Goal: Navigation & Orientation: Find specific page/section

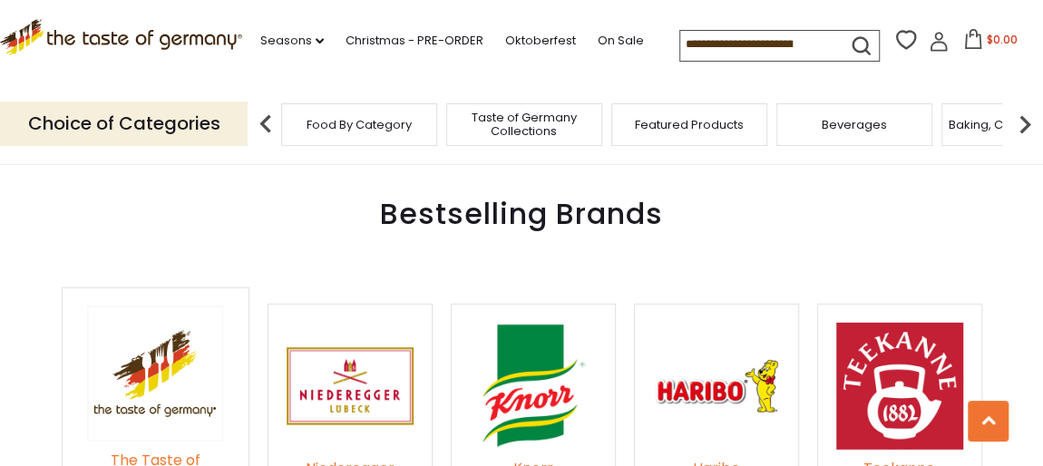
scroll to position [2610, 0]
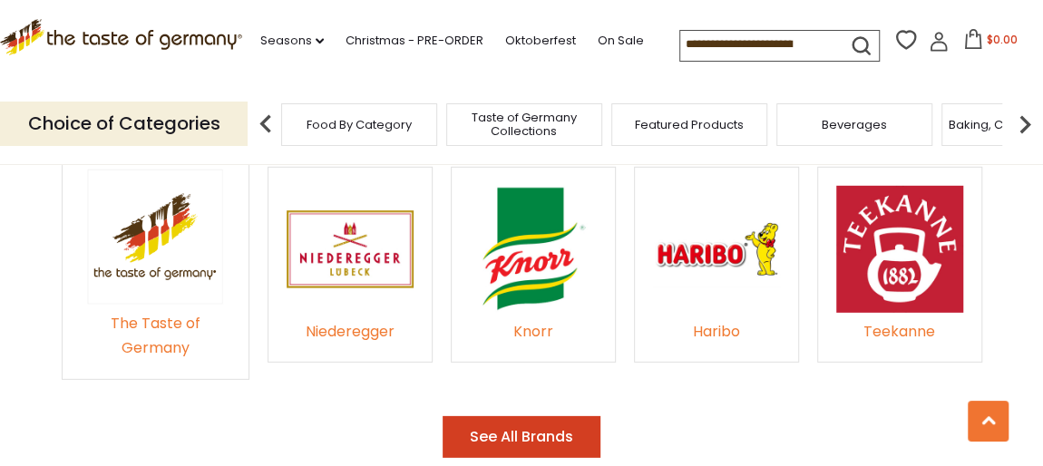
click at [524, 223] on img at bounding box center [533, 249] width 127 height 127
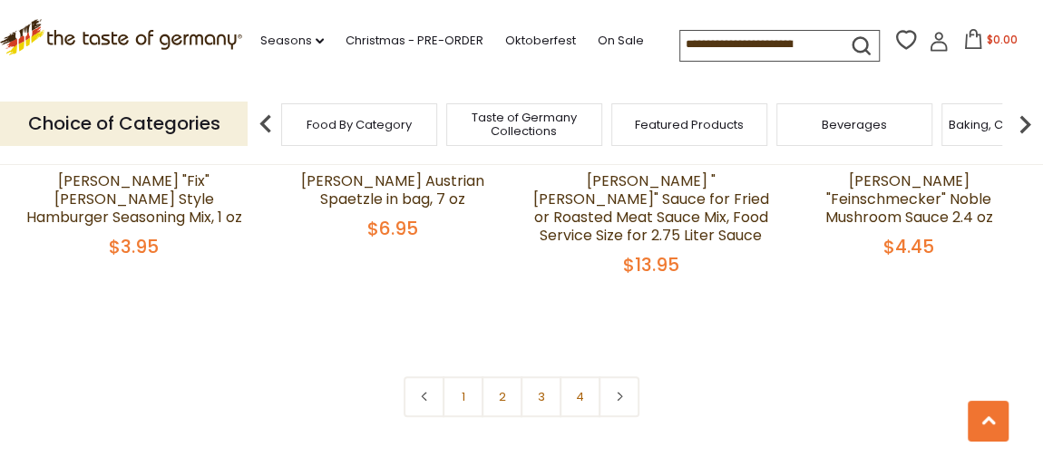
scroll to position [3984, 0]
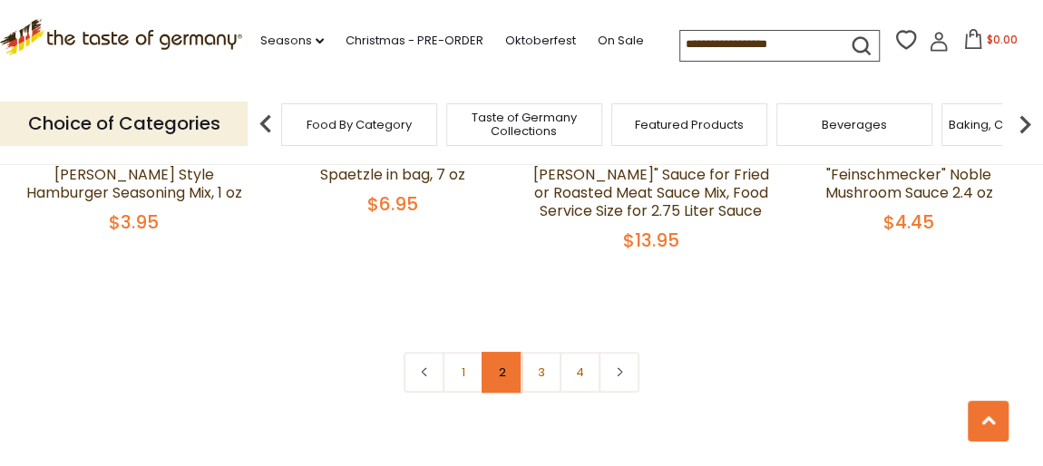
click at [501, 352] on link "2" at bounding box center [502, 372] width 41 height 41
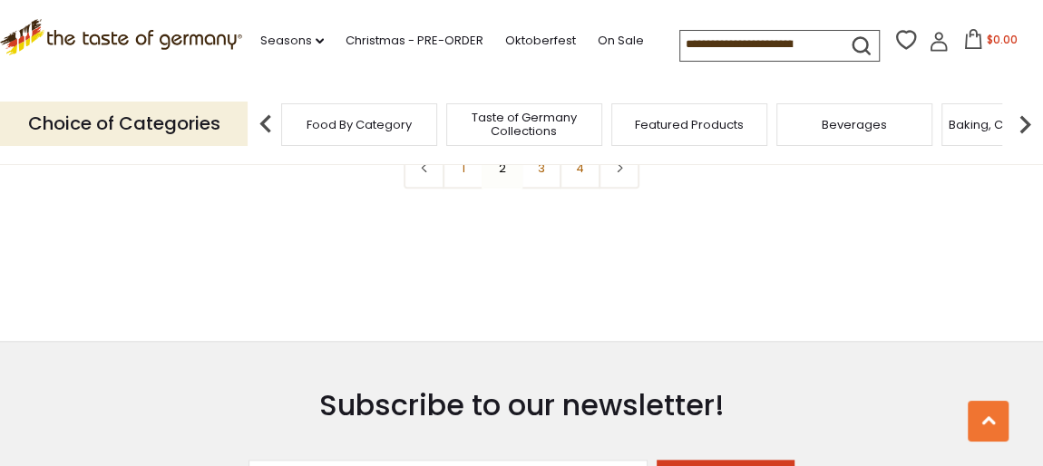
scroll to position [4221, 0]
